Goal: Information Seeking & Learning: Obtain resource

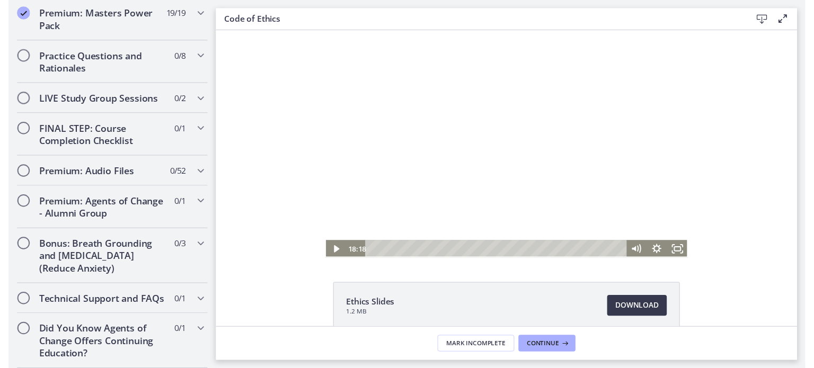
scroll to position [563, 0]
